Goal: Task Accomplishment & Management: Use online tool/utility

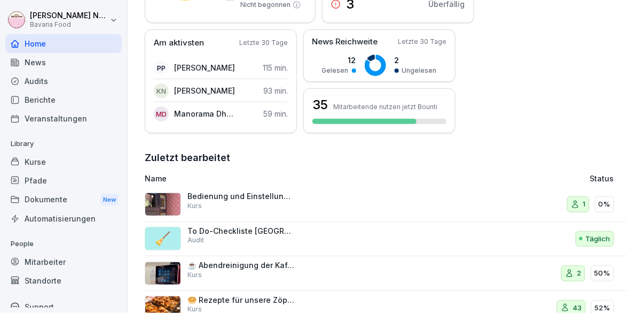
scroll to position [243, 0]
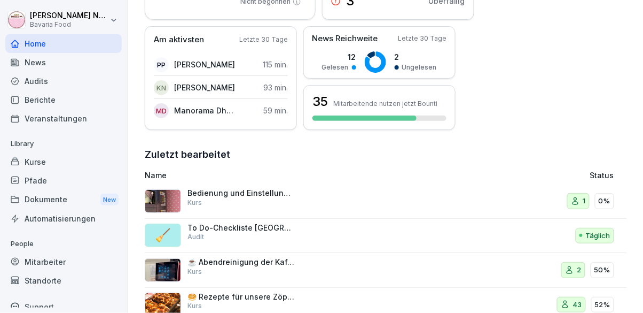
click at [37, 267] on div "Mitarbeiter" at bounding box center [63, 261] width 117 height 19
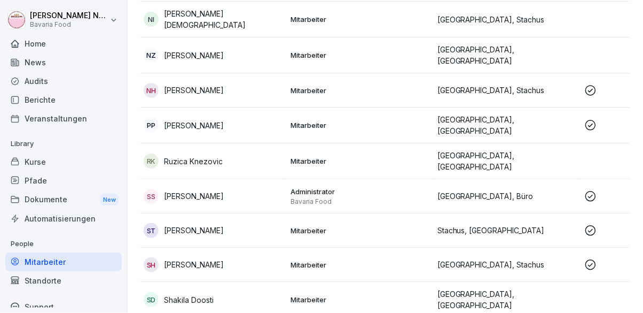
scroll to position [1100, 0]
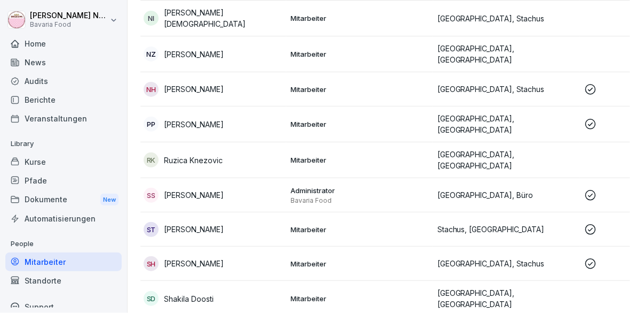
click at [180, 72] on td "NH [PERSON_NAME]" at bounding box center [212, 89] width 147 height 34
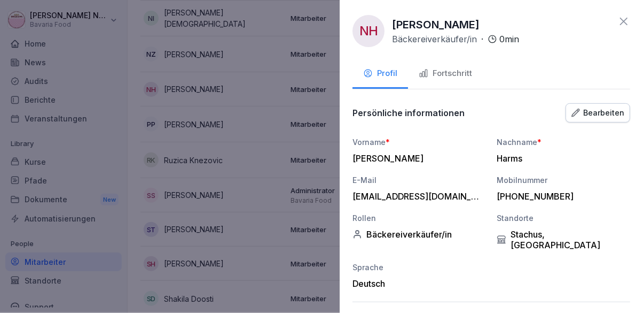
click at [453, 75] on div "Fortschritt" at bounding box center [445, 73] width 53 height 12
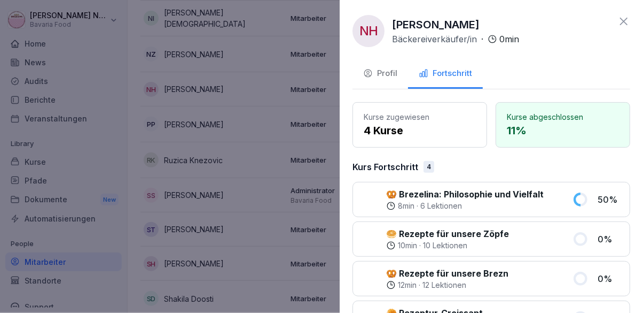
scroll to position [1, 0]
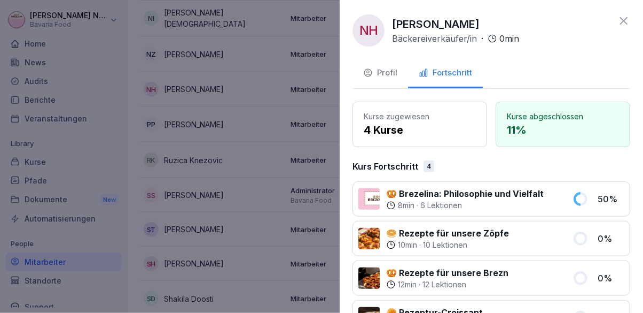
click at [627, 22] on icon at bounding box center [624, 20] width 13 height 13
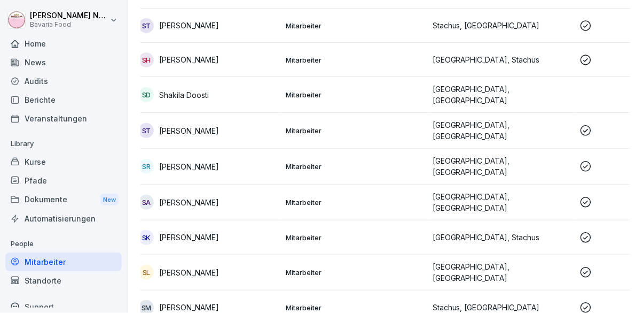
scroll to position [0, 0]
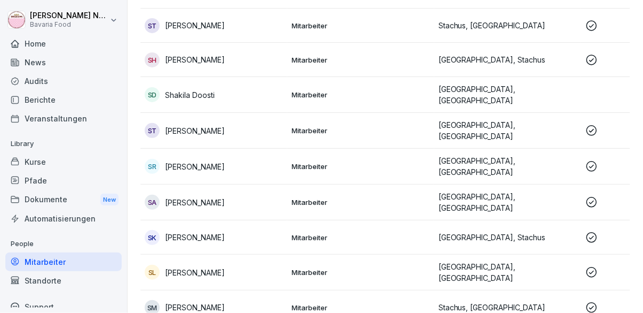
click at [188, 290] on td "SM [PERSON_NAME]" at bounding box center [214, 307] width 147 height 34
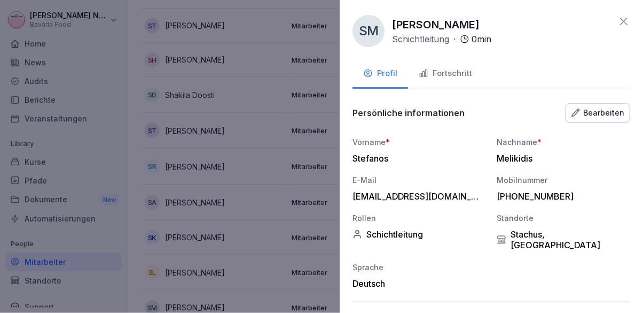
click at [443, 72] on div "Fortschritt" at bounding box center [445, 73] width 53 height 12
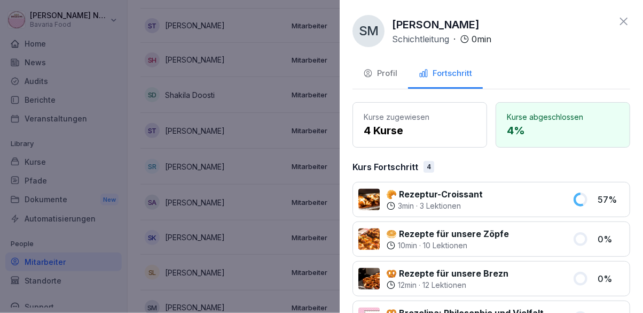
click at [628, 21] on icon at bounding box center [624, 21] width 13 height 13
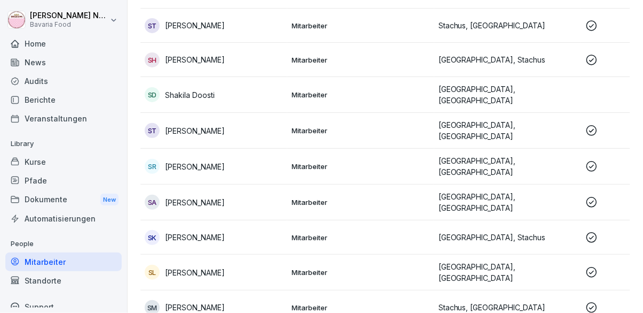
click at [172, 197] on p "[PERSON_NAME]" at bounding box center [195, 202] width 60 height 11
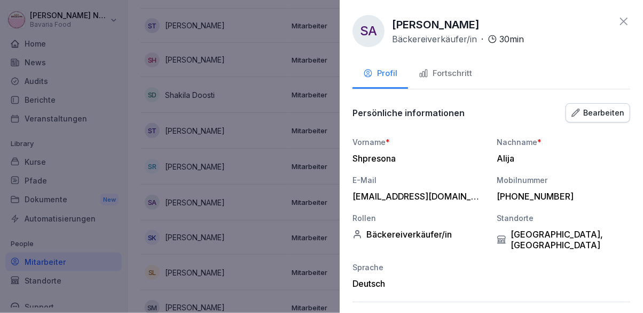
click at [449, 77] on div "Fortschritt" at bounding box center [445, 73] width 53 height 12
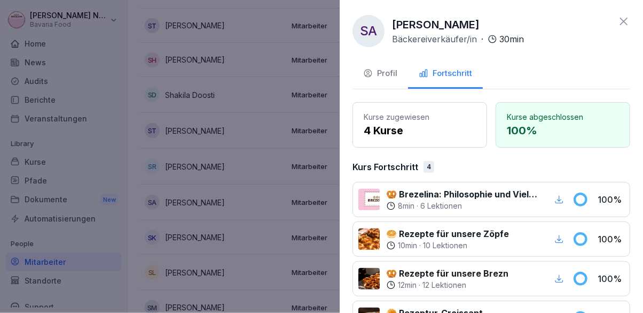
click at [628, 19] on icon at bounding box center [624, 21] width 13 height 13
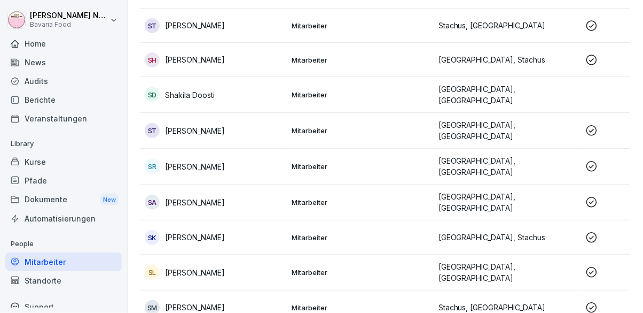
click at [172, 254] on td "SL [PERSON_NAME]" at bounding box center [214, 272] width 147 height 36
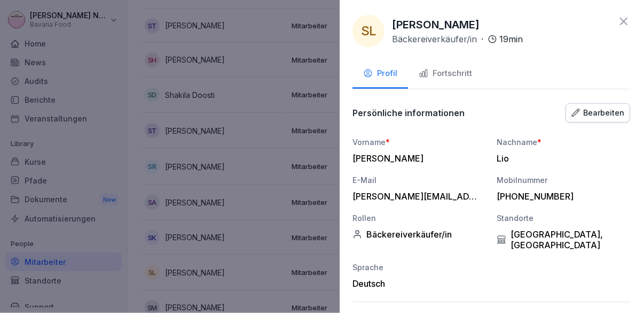
click at [448, 84] on button "Fortschritt" at bounding box center [445, 74] width 75 height 29
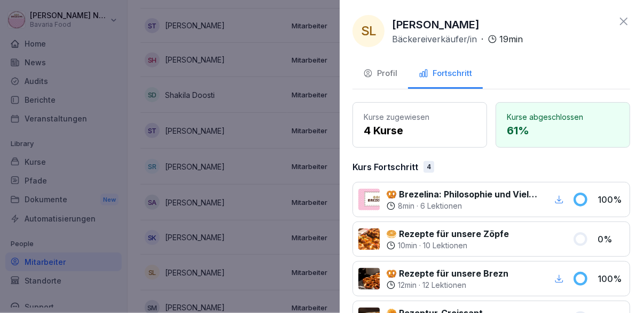
click at [628, 25] on icon at bounding box center [624, 21] width 13 height 13
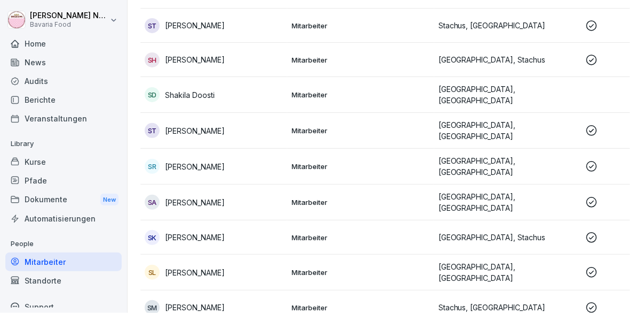
click at [165, 220] on td "SK Sofiia Kirei" at bounding box center [214, 237] width 147 height 34
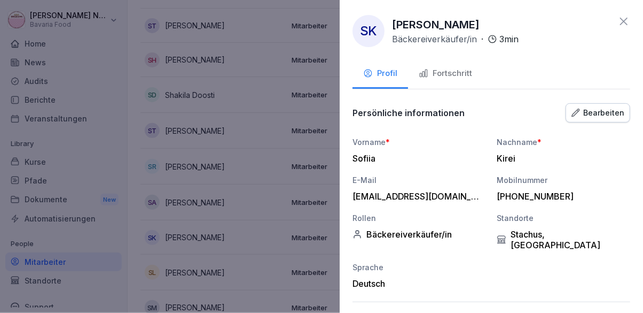
click at [446, 73] on div "Fortschritt" at bounding box center [445, 73] width 53 height 12
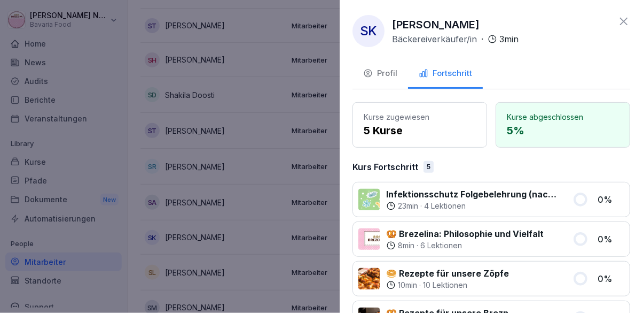
click at [627, 27] on icon at bounding box center [624, 21] width 13 height 13
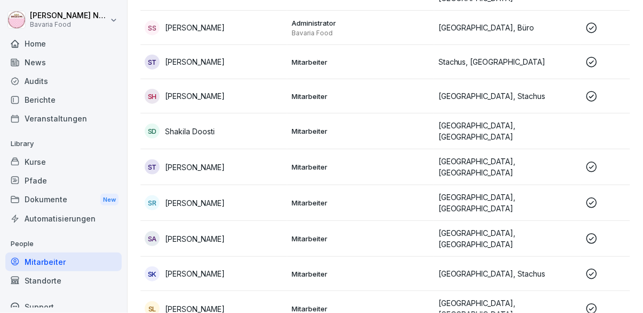
scroll to position [1304, 0]
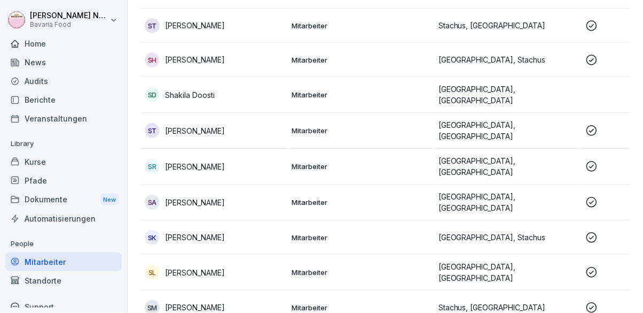
click at [175, 159] on div "SR [PERSON_NAME]" at bounding box center [214, 166] width 138 height 15
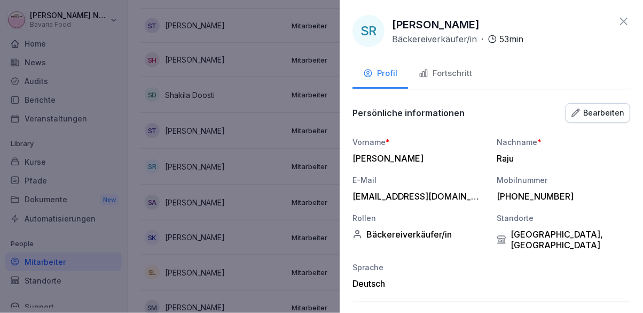
click at [453, 80] on button "Fortschritt" at bounding box center [445, 74] width 75 height 29
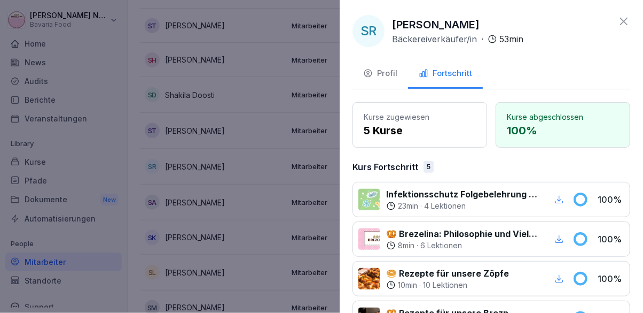
click at [628, 25] on icon at bounding box center [624, 21] width 13 height 13
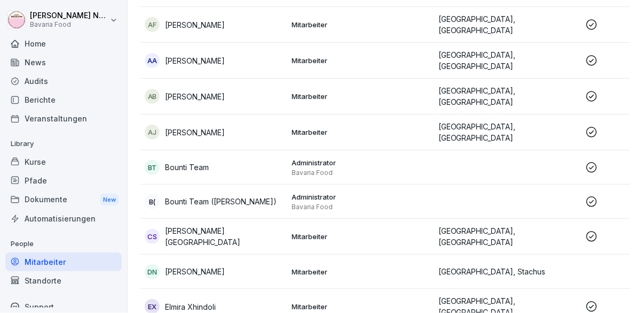
scroll to position [151, 0]
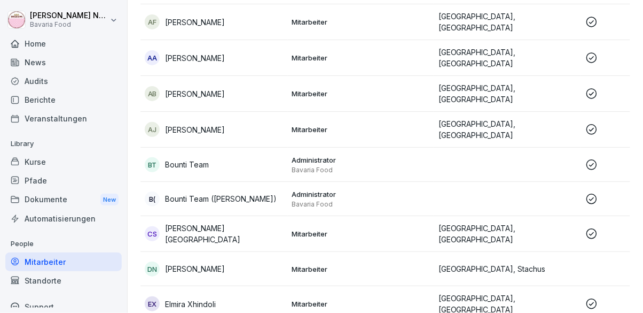
click at [176, 128] on p "[PERSON_NAME]" at bounding box center [195, 129] width 60 height 11
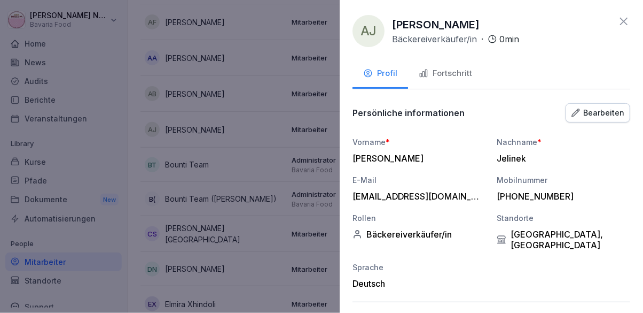
click at [454, 75] on div "Fortschritt" at bounding box center [445, 73] width 53 height 12
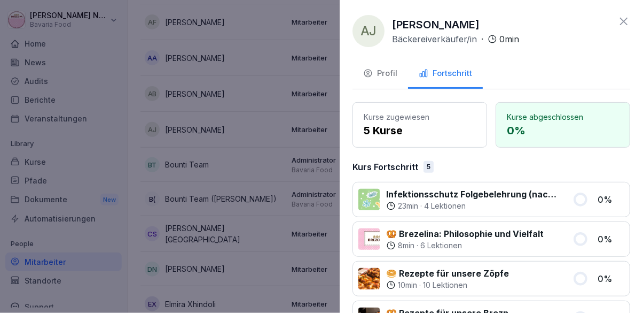
click at [630, 23] on icon at bounding box center [624, 21] width 13 height 13
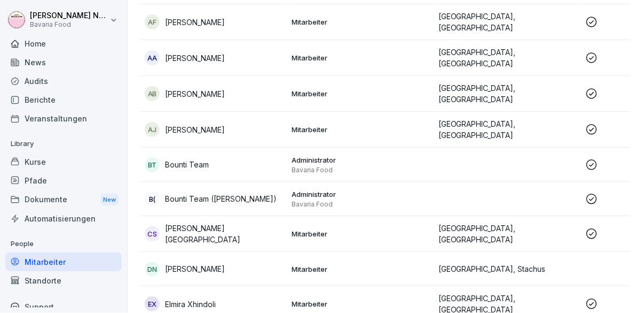
click at [180, 231] on div "CS [PERSON_NAME] Schweden" at bounding box center [214, 233] width 138 height 22
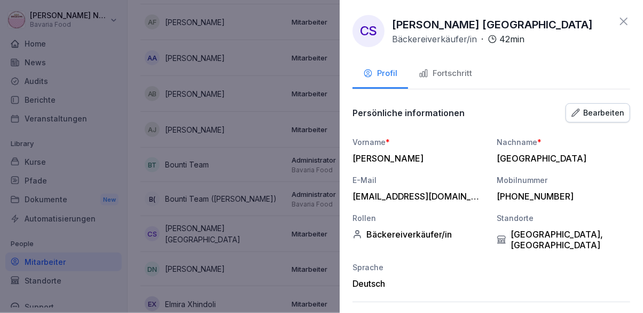
click at [444, 66] on button "Fortschritt" at bounding box center [445, 74] width 75 height 29
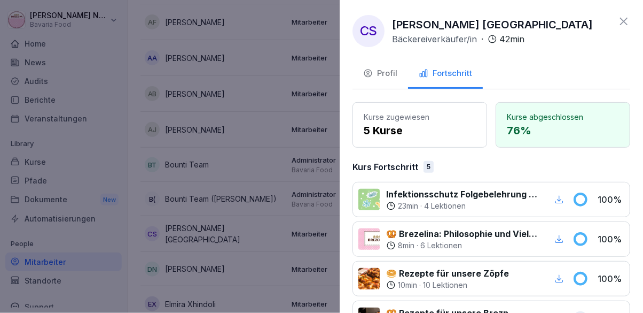
click at [627, 25] on icon at bounding box center [624, 21] width 13 height 13
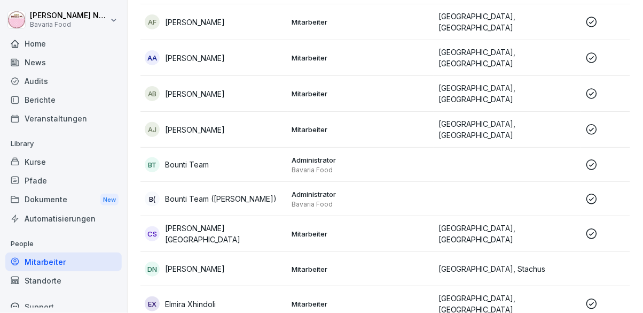
click at [27, 90] on div "Audits" at bounding box center [63, 81] width 117 height 19
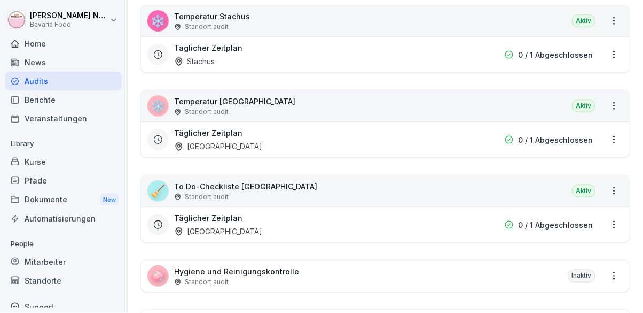
scroll to position [203, 0]
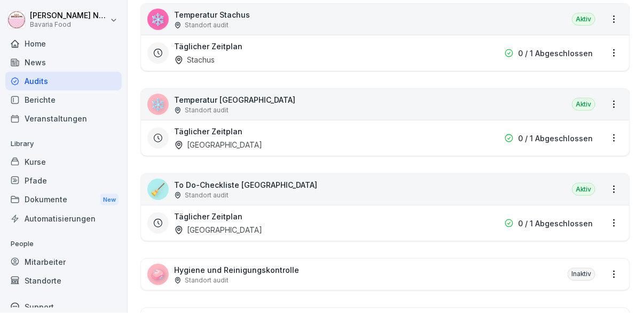
click at [382, 223] on div "Täglicher Zeitplan [GEOGRAPHIC_DATA]" at bounding box center [317, 223] width 286 height 25
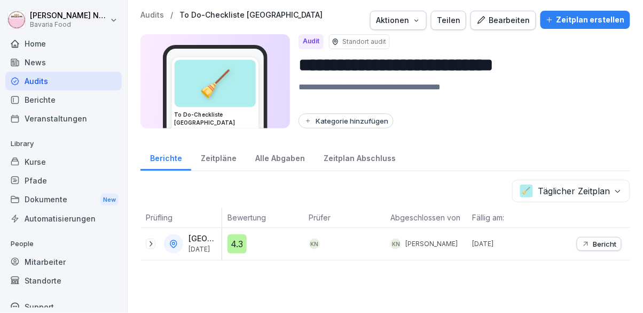
click at [520, 17] on div "Bearbeiten" at bounding box center [504, 20] width 54 height 12
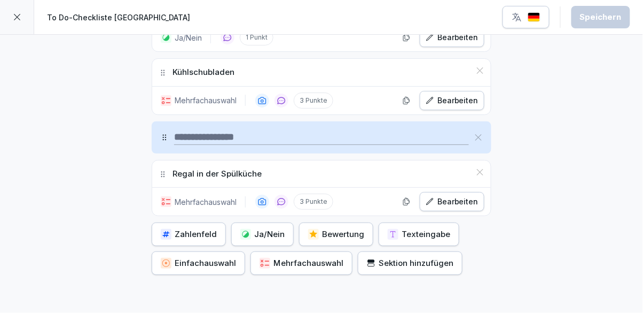
scroll to position [428, 0]
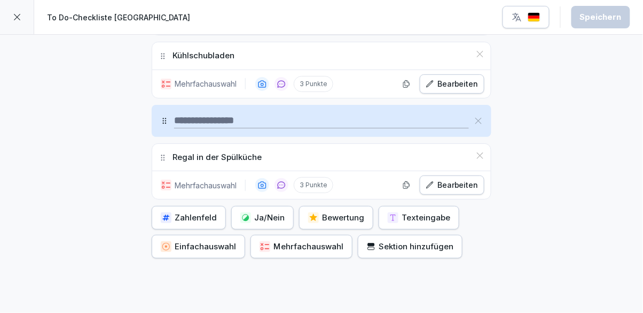
click at [402, 251] on button "Sektion hinzufügen" at bounding box center [410, 247] width 105 height 24
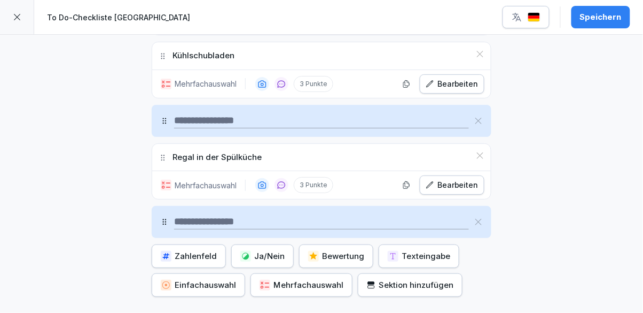
click at [430, 221] on input at bounding box center [321, 221] width 295 height 15
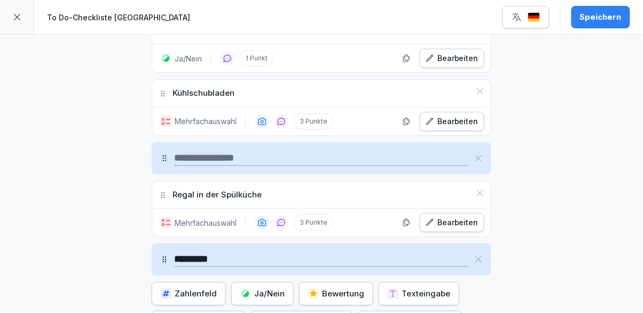
scroll to position [393, 0]
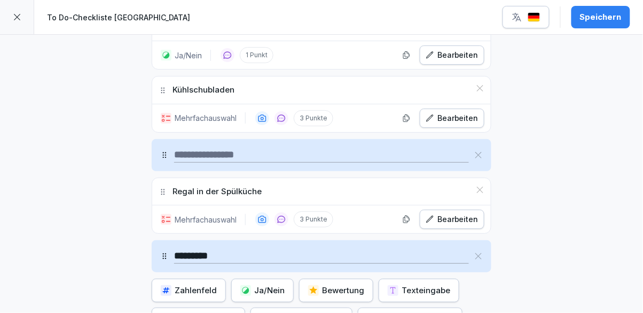
type input "*********"
click at [164, 257] on icon at bounding box center [165, 256] width 4 height 6
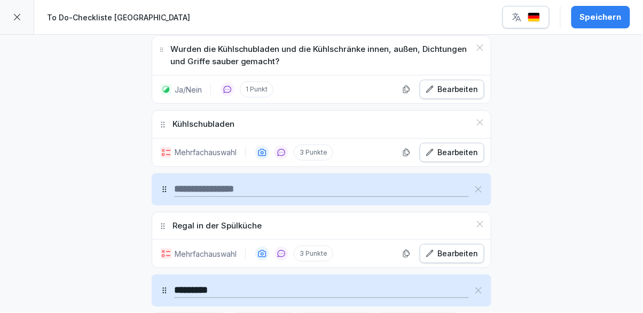
scroll to position [354, 0]
